Goal: Information Seeking & Learning: Learn about a topic

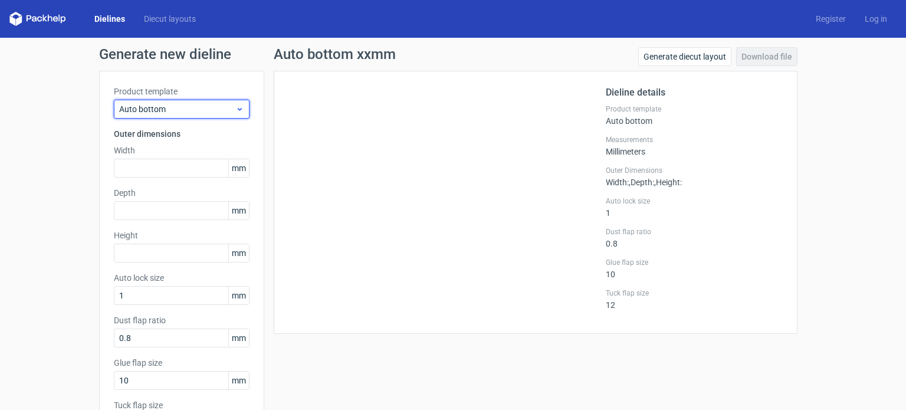
click at [189, 113] on span "Auto bottom" at bounding box center [177, 109] width 116 height 12
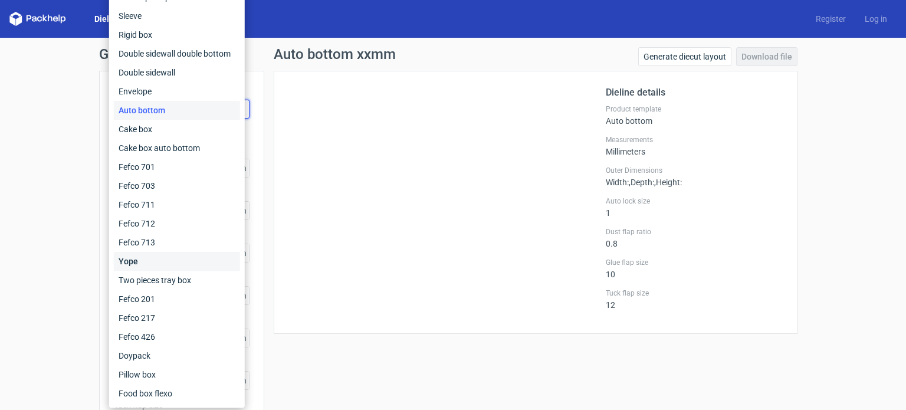
scroll to position [59, 0]
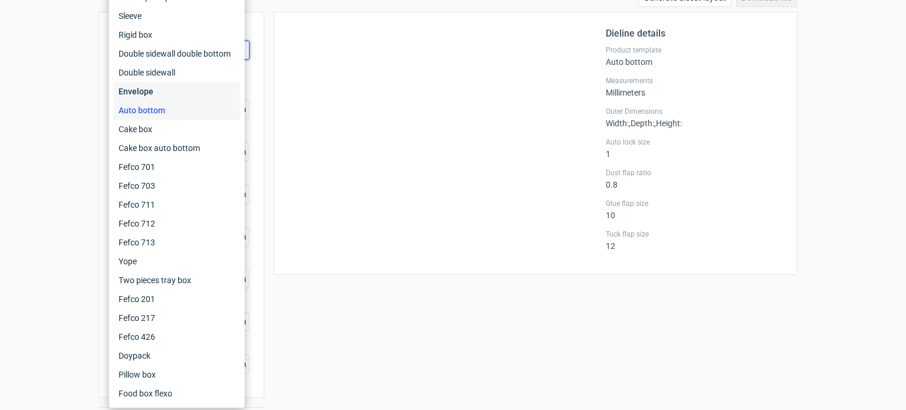
click at [154, 84] on div "Envelope" at bounding box center [177, 91] width 126 height 19
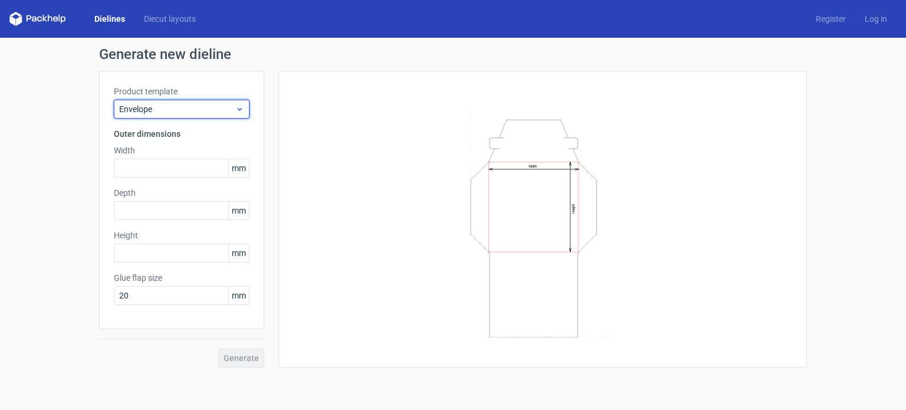
click at [167, 107] on span "Envelope" at bounding box center [177, 109] width 116 height 12
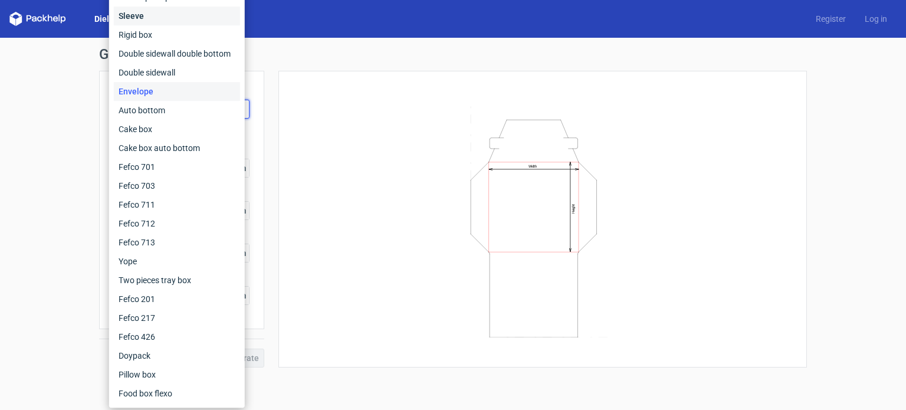
drag, startPoint x: 170, startPoint y: 19, endPoint x: 173, endPoint y: 14, distance: 6.6
click at [170, 18] on div "Sleeve" at bounding box center [177, 15] width 126 height 19
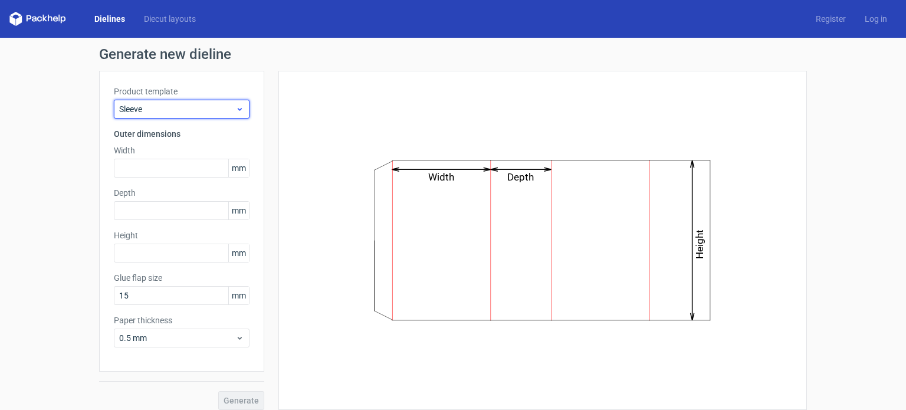
click at [235, 112] on icon at bounding box center [239, 108] width 9 height 9
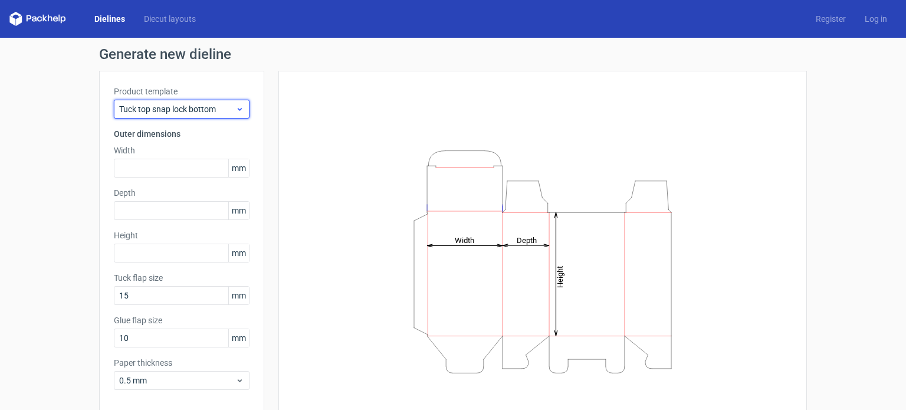
click at [230, 110] on span "Tuck top snap lock bottom" at bounding box center [177, 109] width 116 height 12
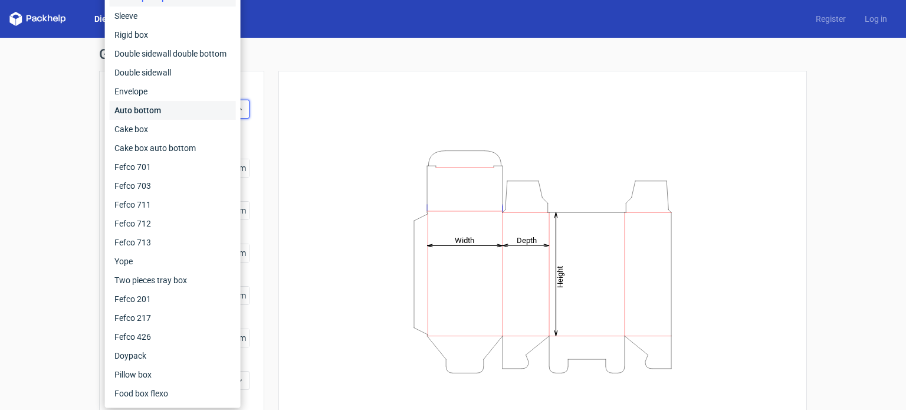
click at [175, 106] on div "Auto bottom" at bounding box center [173, 110] width 126 height 19
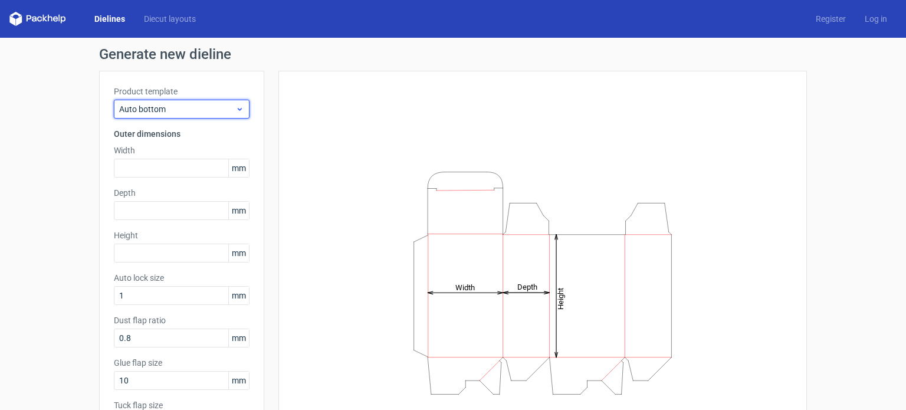
click at [194, 103] on span "Auto bottom" at bounding box center [177, 109] width 116 height 12
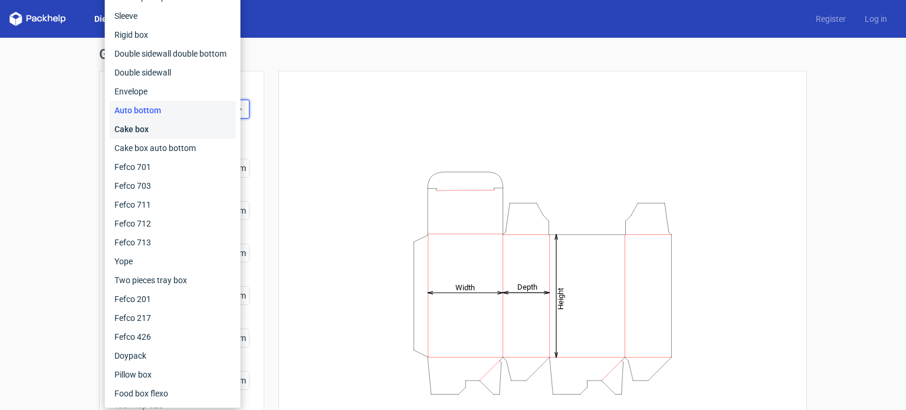
click at [180, 126] on div "Cake box" at bounding box center [173, 129] width 126 height 19
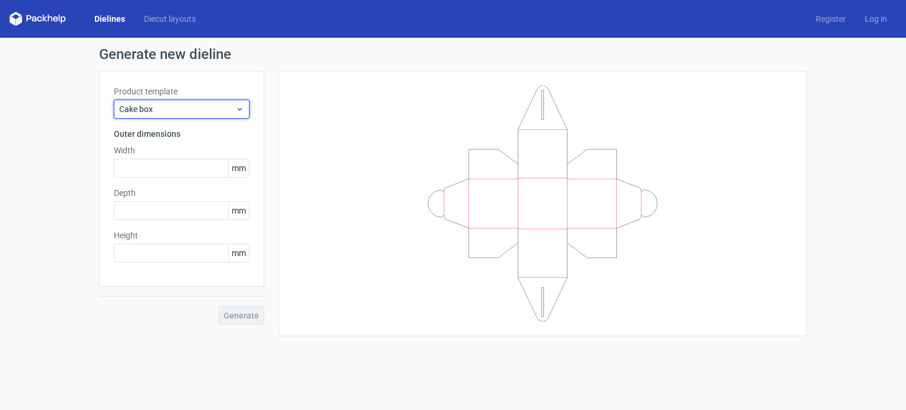
click at [198, 105] on span "Cake box" at bounding box center [177, 109] width 116 height 12
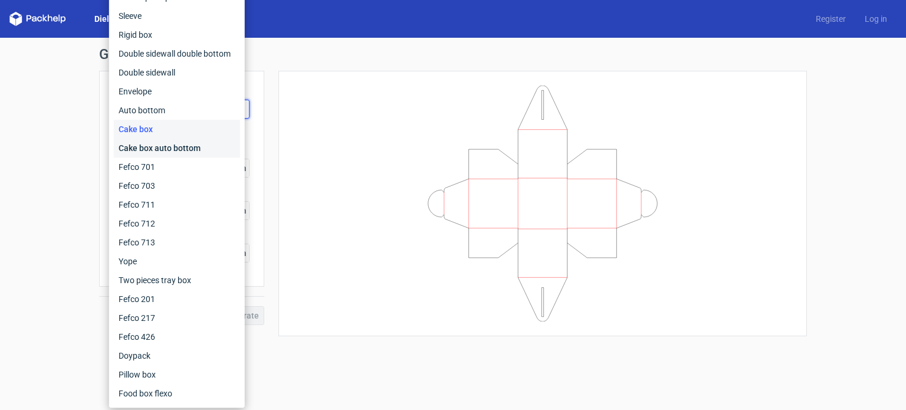
click at [194, 143] on div "Cake box auto bottom" at bounding box center [177, 148] width 126 height 19
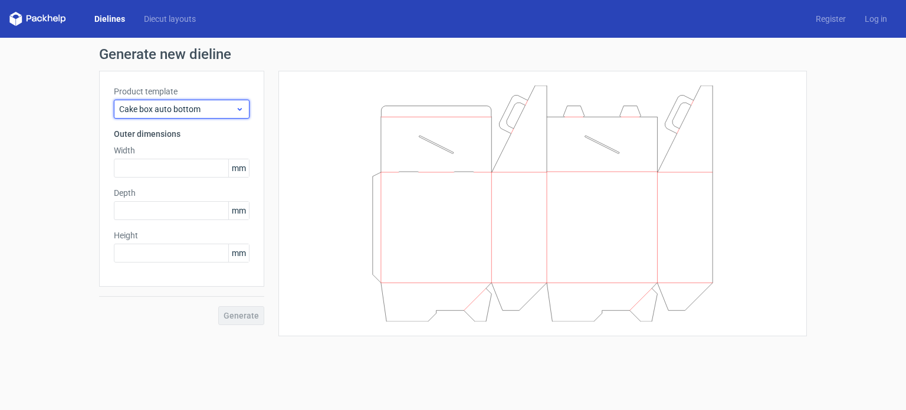
click at [221, 111] on span "Cake box auto bottom" at bounding box center [177, 109] width 116 height 12
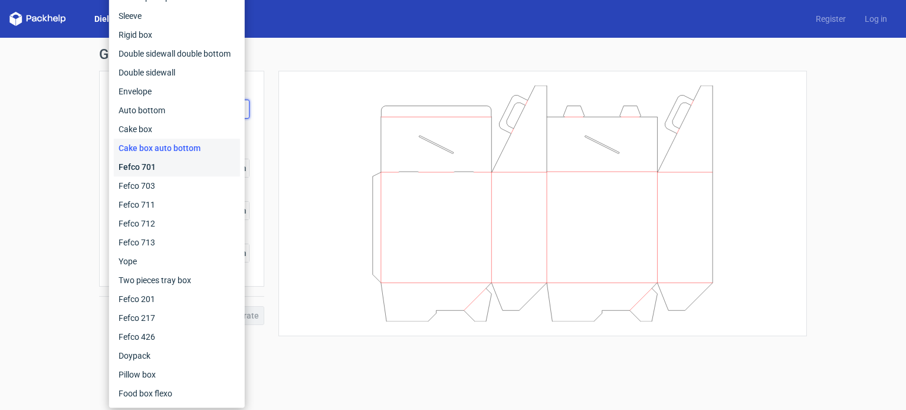
click at [181, 167] on div "Fefco 701" at bounding box center [177, 166] width 126 height 19
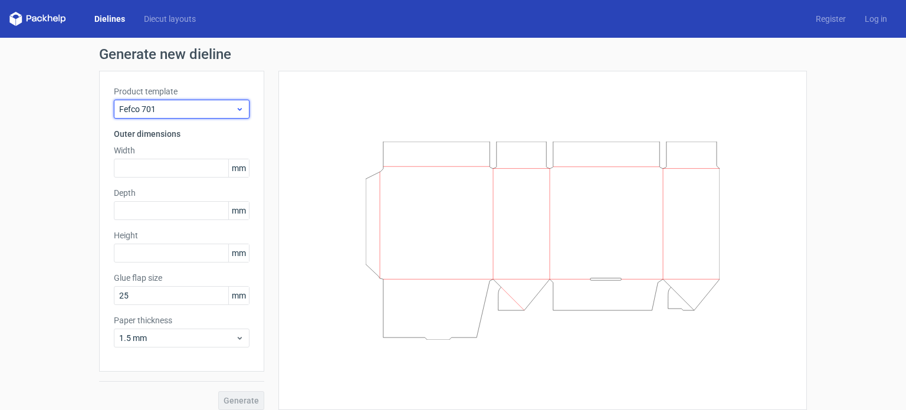
click at [219, 106] on span "Fefco 701" at bounding box center [177, 109] width 116 height 12
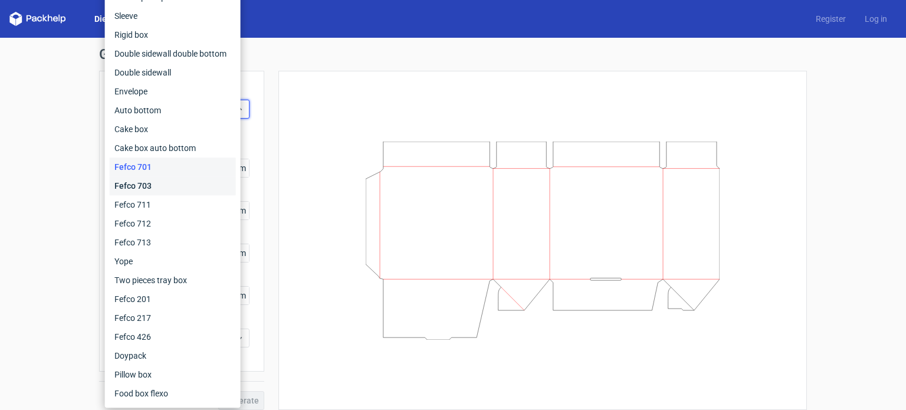
click at [153, 181] on div "Fefco 703" at bounding box center [173, 185] width 126 height 19
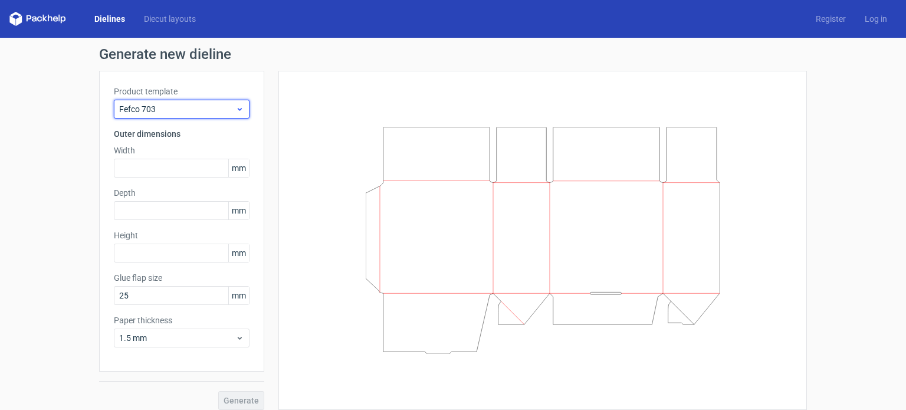
click at [210, 102] on div "Fefco 703" at bounding box center [182, 109] width 136 height 19
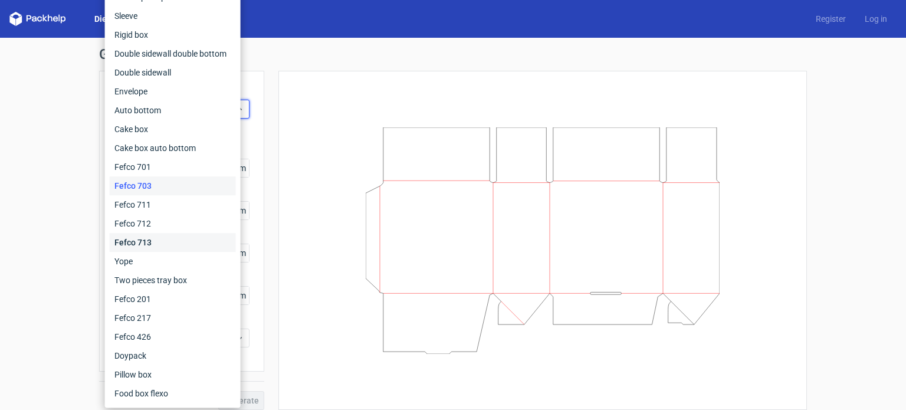
click at [139, 242] on div "Fefco 713" at bounding box center [173, 242] width 126 height 19
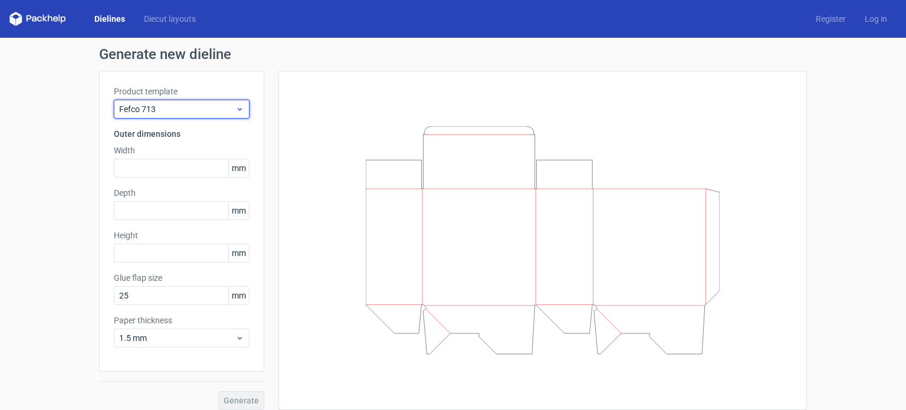
click at [183, 115] on div "Fefco 713" at bounding box center [182, 109] width 136 height 19
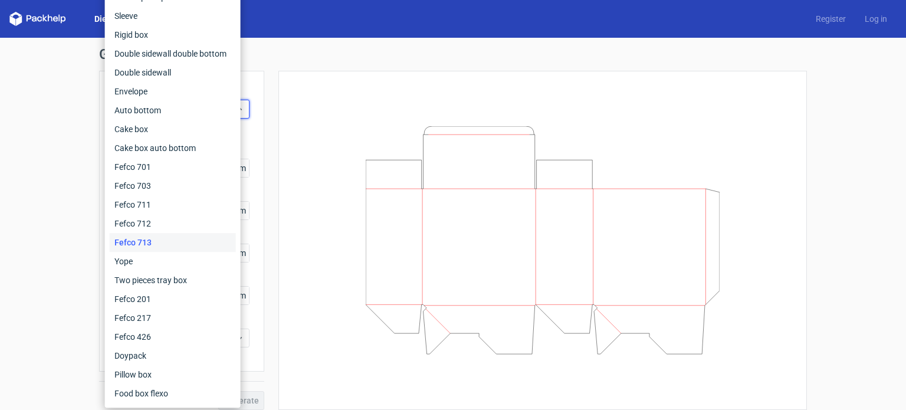
click at [304, 150] on div at bounding box center [542, 240] width 499 height 310
